Goal: Task Accomplishment & Management: Manage account settings

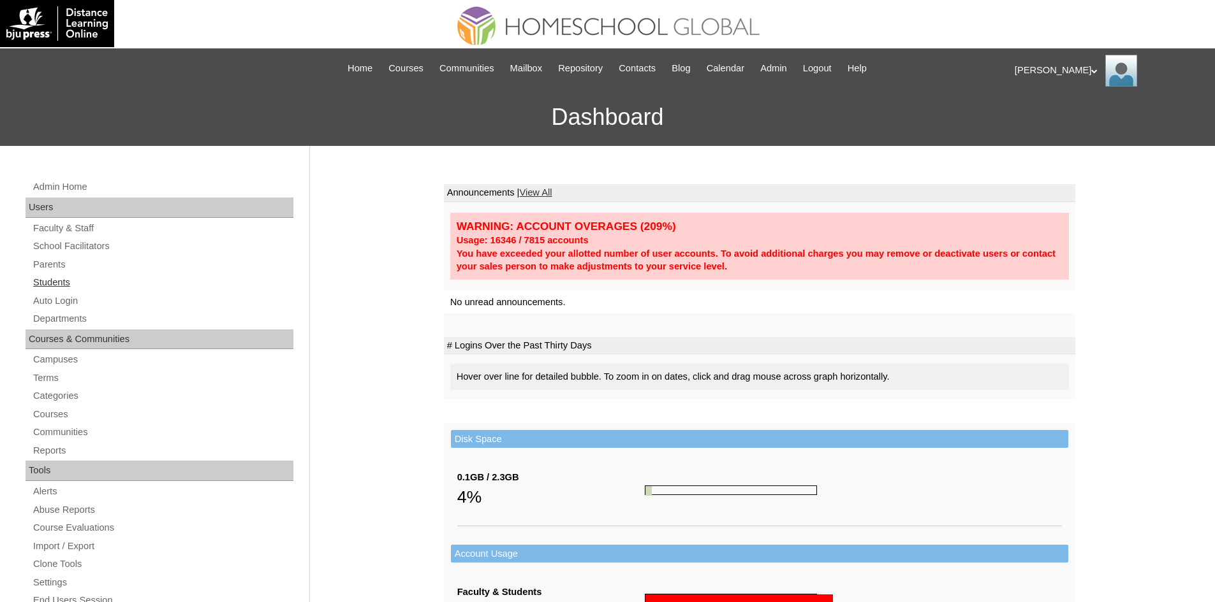
click at [63, 284] on link "Students" at bounding box center [162, 283] width 261 height 16
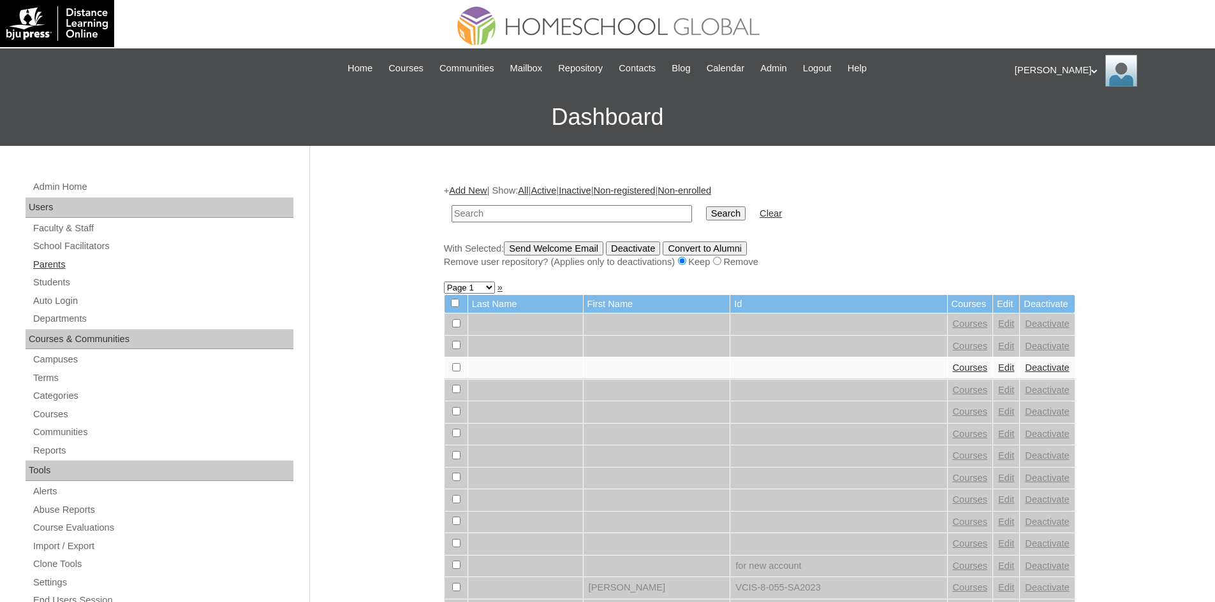
click at [64, 272] on link "Parents" at bounding box center [162, 265] width 261 height 16
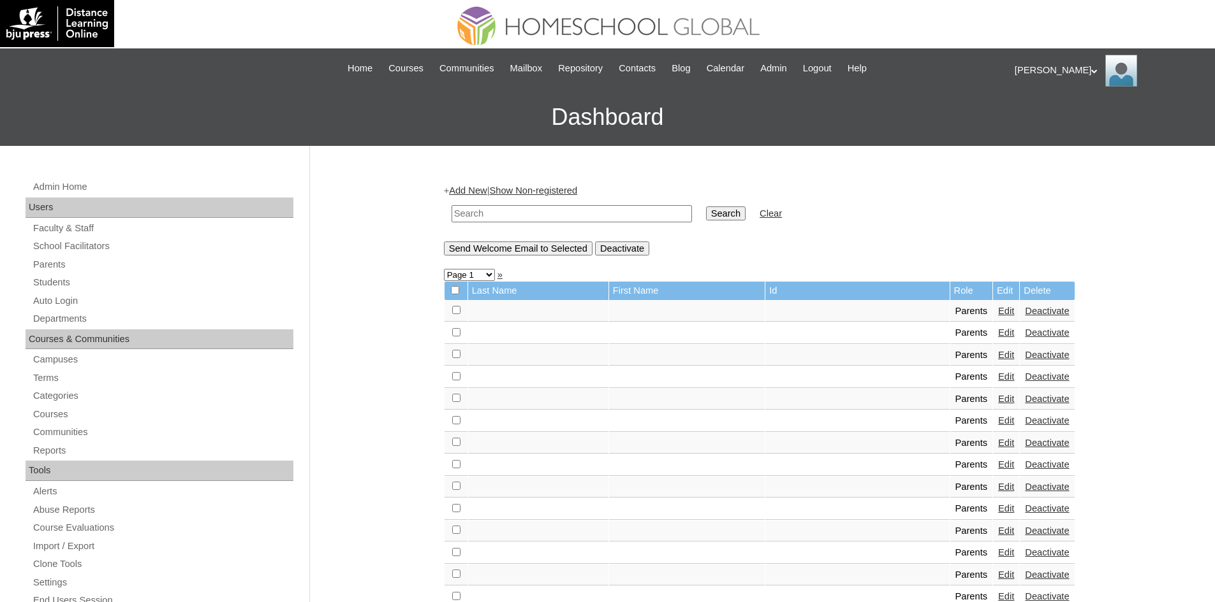
paste input "MHP0099-TECHPH2025"
type input "MHP0099-TECHPH2025"
click at [706, 213] on input "Search" at bounding box center [726, 214] width 40 height 14
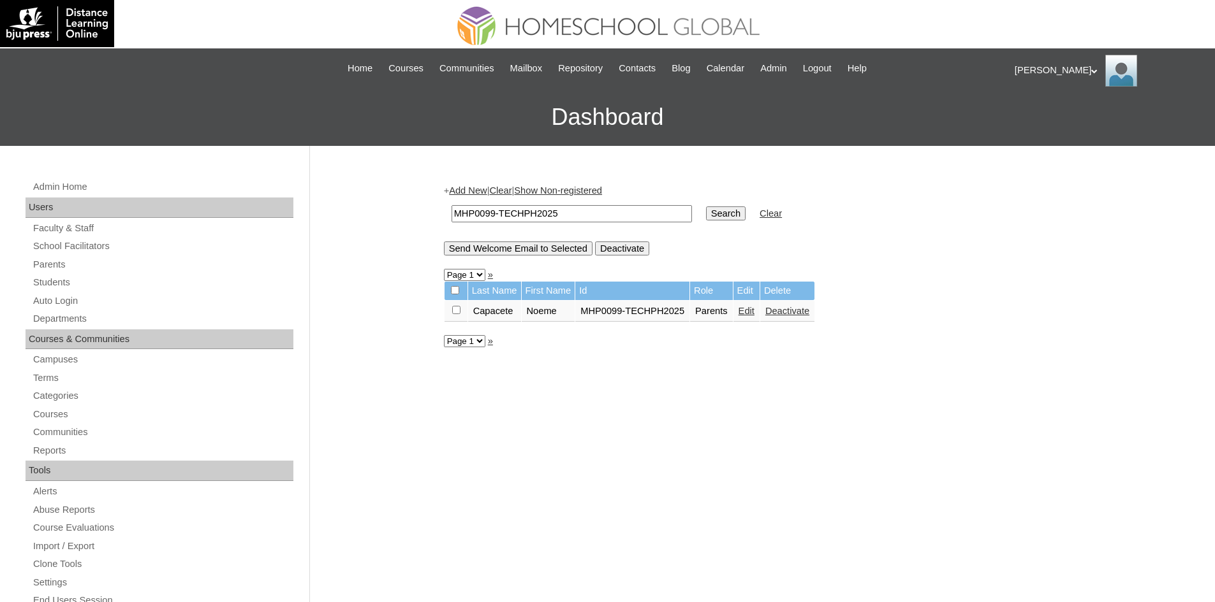
click at [748, 309] on link "Edit" at bounding box center [746, 311] width 16 height 10
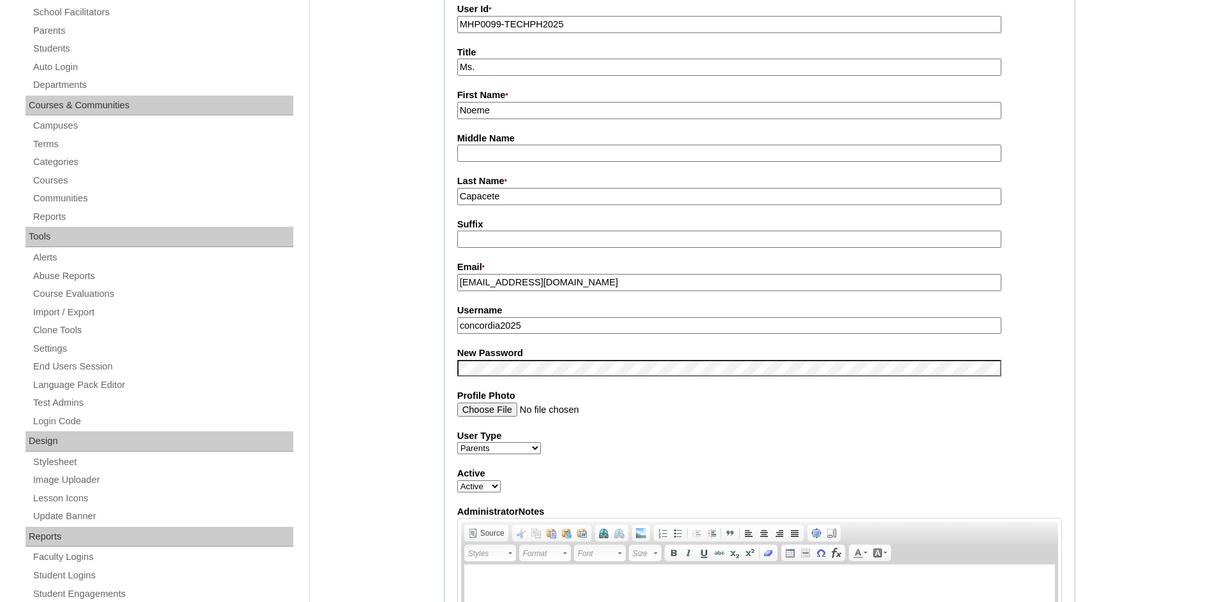
scroll to position [319, 0]
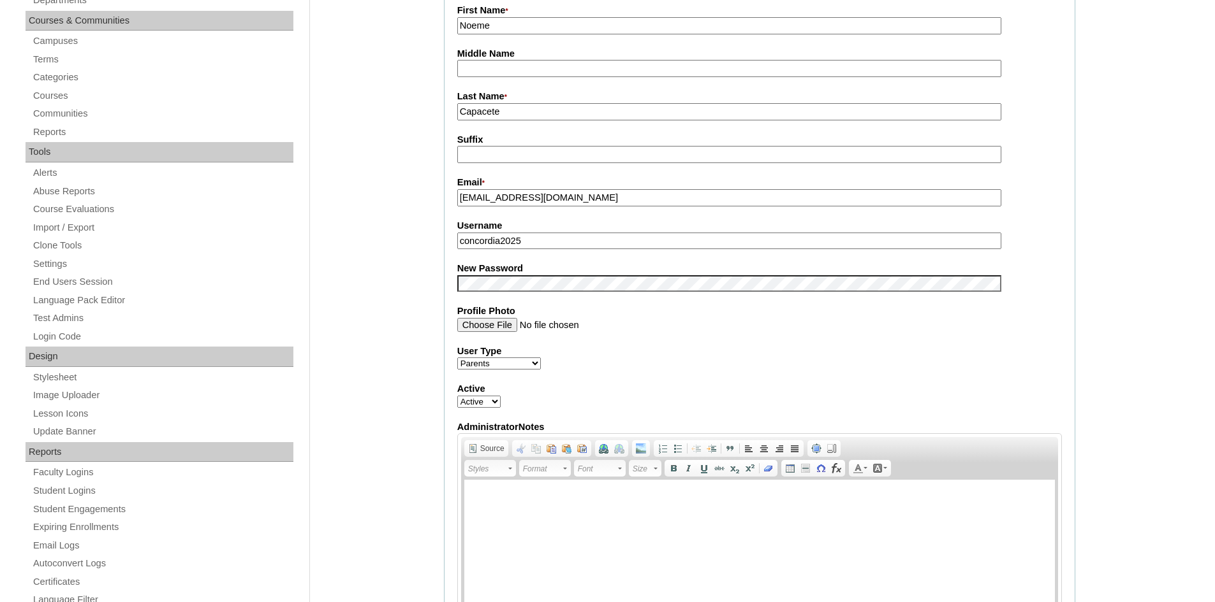
click at [499, 238] on input "concordia2025" at bounding box center [729, 241] width 544 height 17
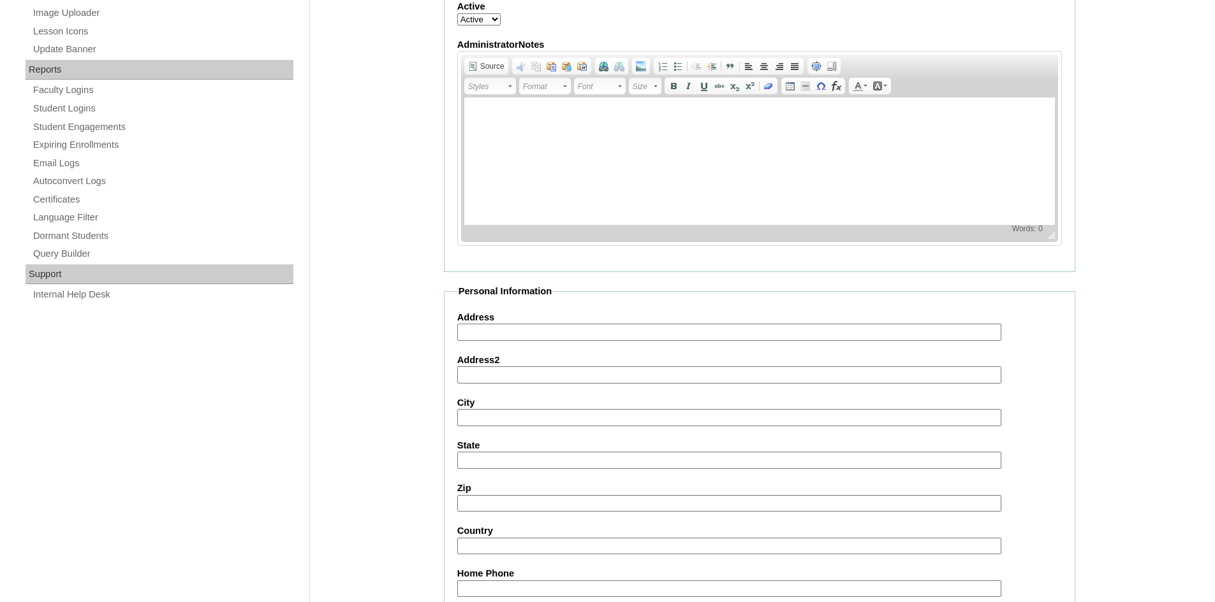
scroll to position [1072, 0]
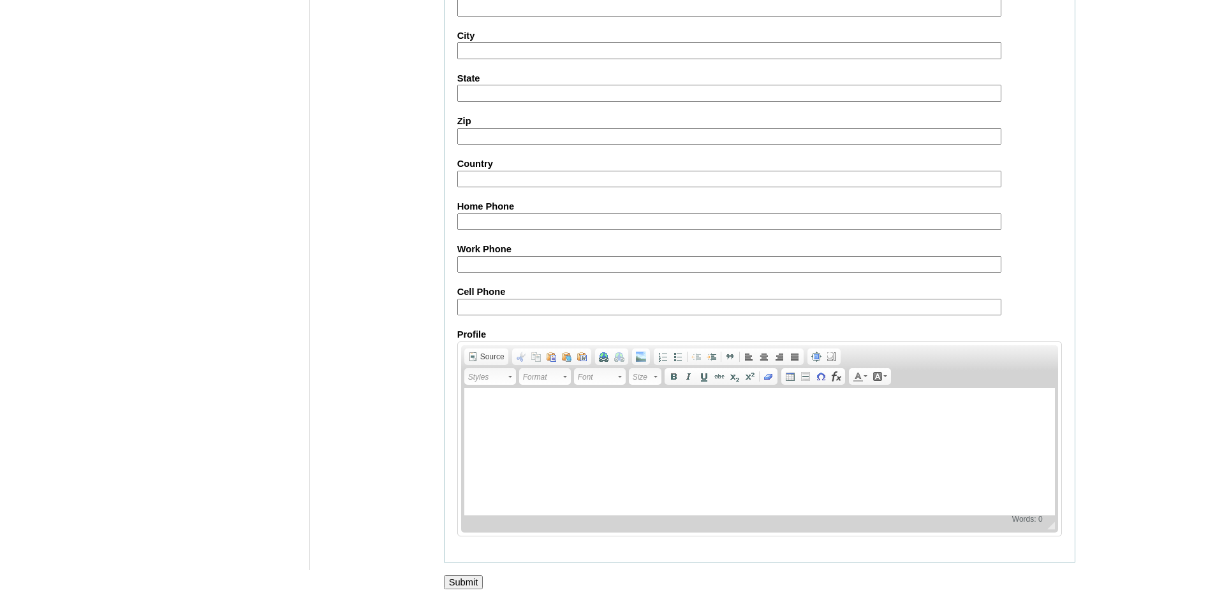
click at [463, 581] on input "Submit" at bounding box center [464, 583] width 40 height 14
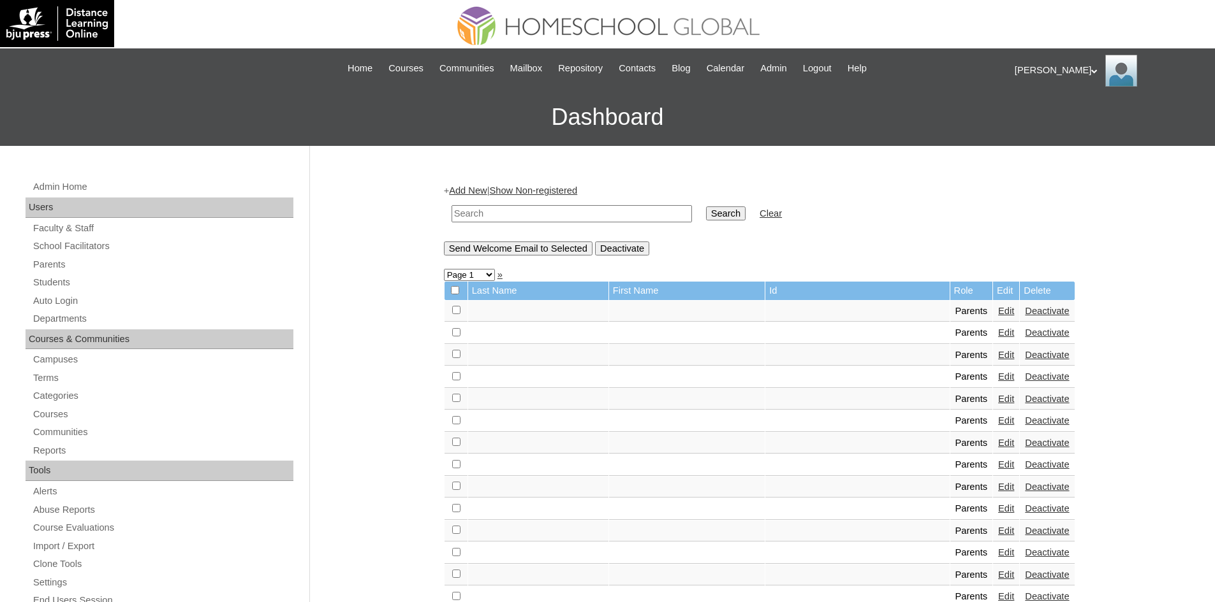
click at [1032, 63] on div "[PERSON_NAME] My Profile My Settings Logout" at bounding box center [1107, 71] width 187 height 32
click at [1044, 117] on span "Logout" at bounding box center [1038, 120] width 26 height 10
